Goal: Browse casually: Explore the website without a specific task or goal

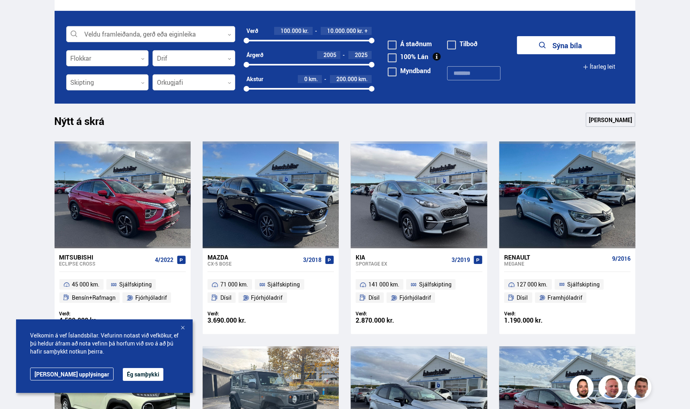
scroll to position [321, 0]
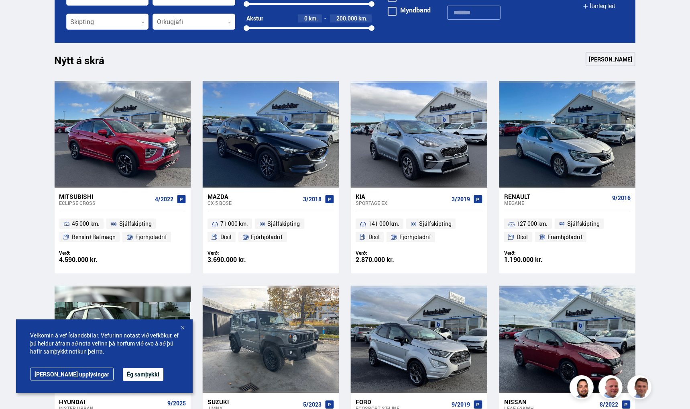
drag, startPoint x: 116, startPoint y: 376, endPoint x: 386, endPoint y: 330, distance: 274.1
click at [123, 376] on button "Ég samþykki" at bounding box center [143, 374] width 41 height 13
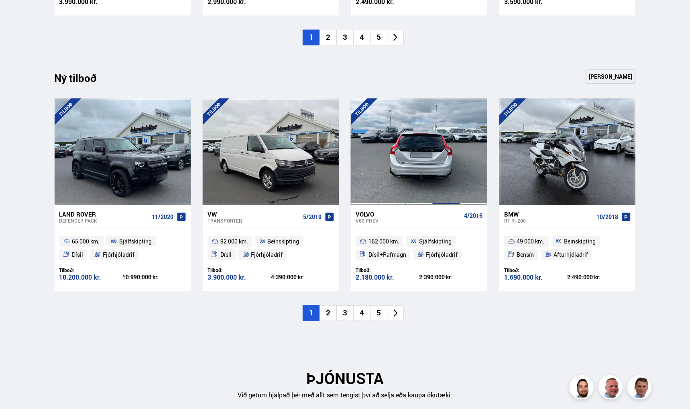
scroll to position [923, 0]
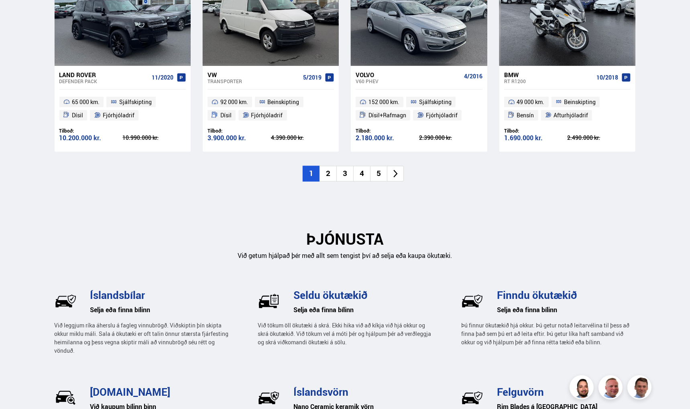
click at [327, 173] on li "2" at bounding box center [327, 174] width 17 height 16
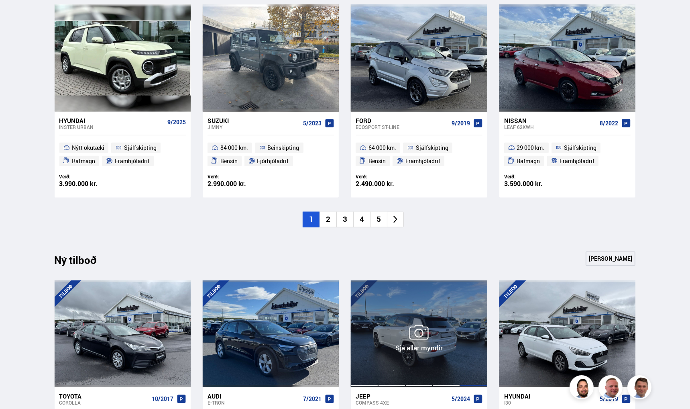
scroll to position [482, 0]
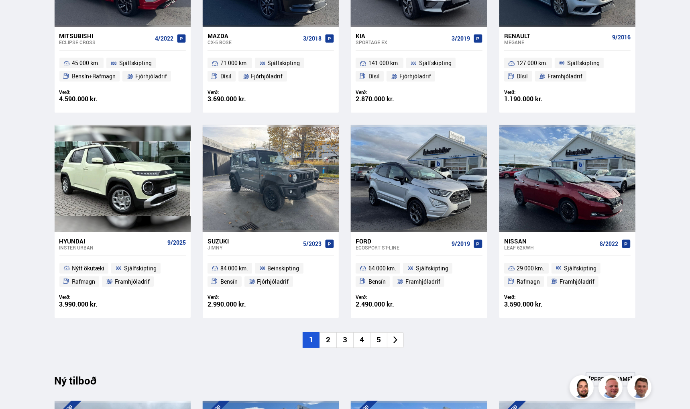
click at [326, 339] on li "2" at bounding box center [327, 340] width 17 height 16
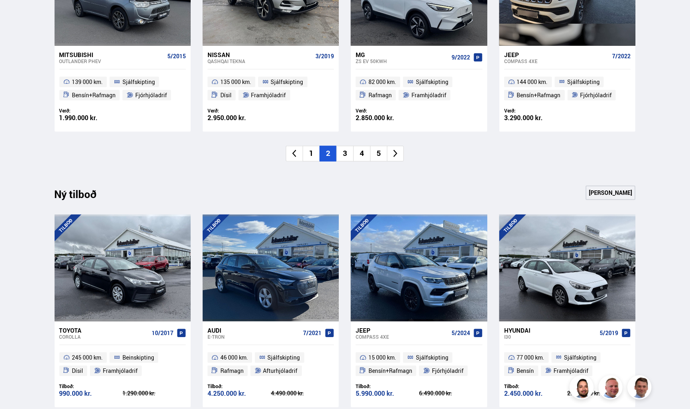
scroll to position [762, 0]
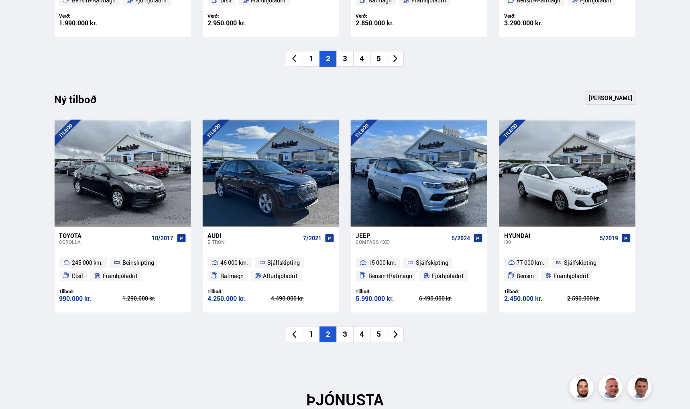
click at [348, 335] on li "3" at bounding box center [344, 334] width 17 height 16
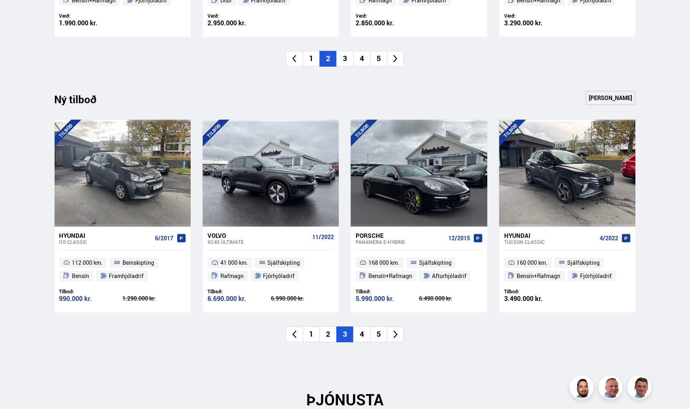
click at [362, 337] on li "4" at bounding box center [361, 334] width 17 height 16
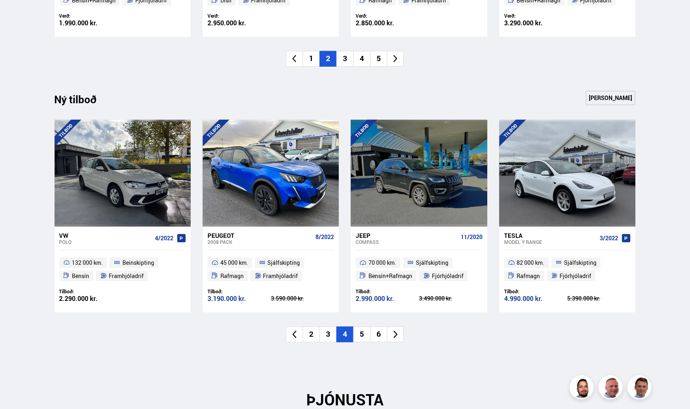
click at [366, 337] on li "5" at bounding box center [361, 334] width 17 height 16
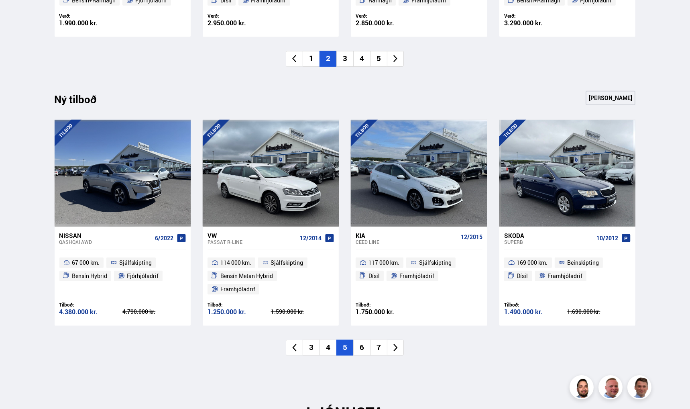
click at [362, 339] on li "6" at bounding box center [361, 347] width 17 height 16
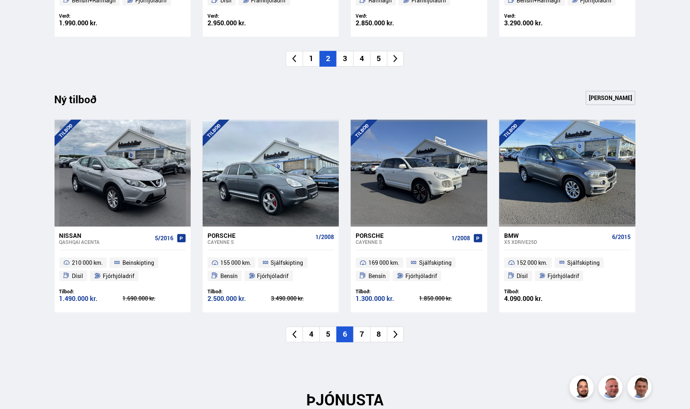
click at [363, 335] on li "7" at bounding box center [361, 334] width 17 height 16
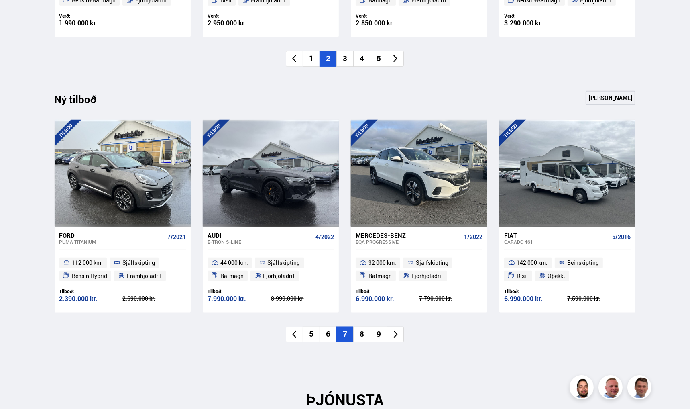
click at [362, 333] on li "8" at bounding box center [361, 334] width 17 height 16
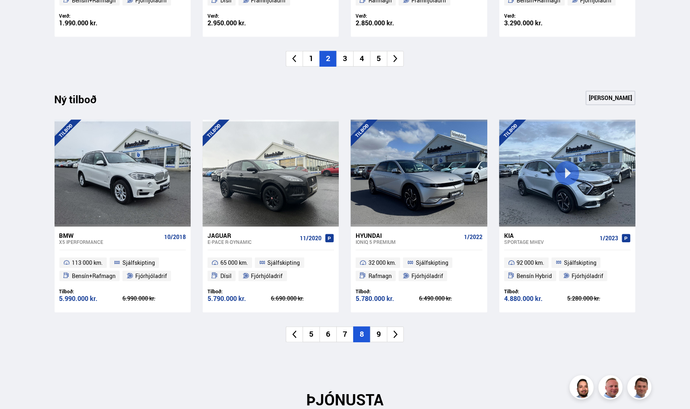
click at [381, 336] on li "9" at bounding box center [378, 334] width 17 height 16
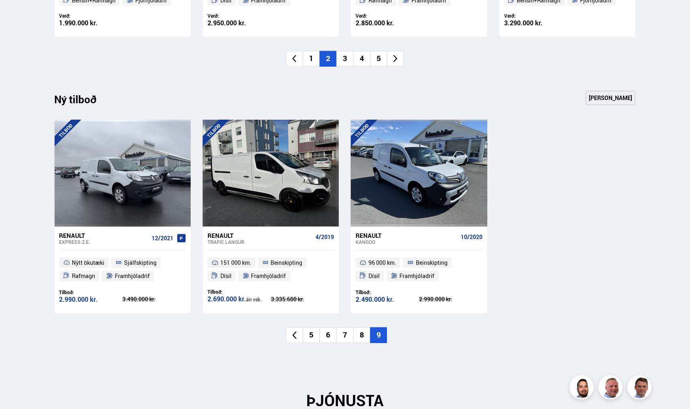
scroll to position [522, 0]
